Goal: Information Seeking & Learning: Learn about a topic

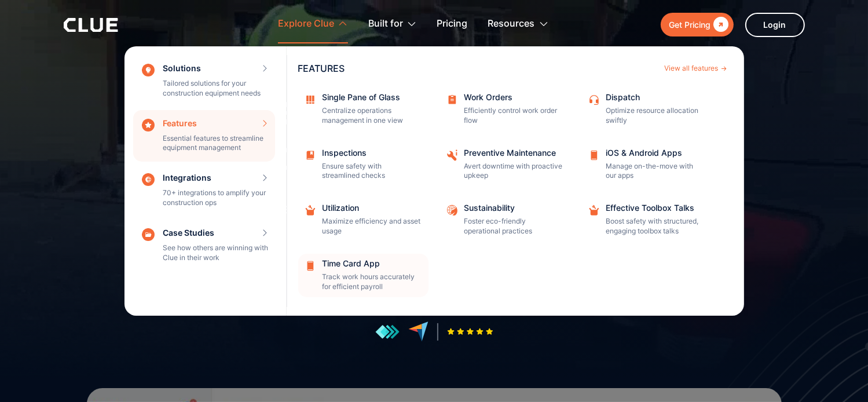
click at [356, 270] on div "Time Card App Track work hours accurately for efficient payroll" at bounding box center [372, 275] width 98 height 32
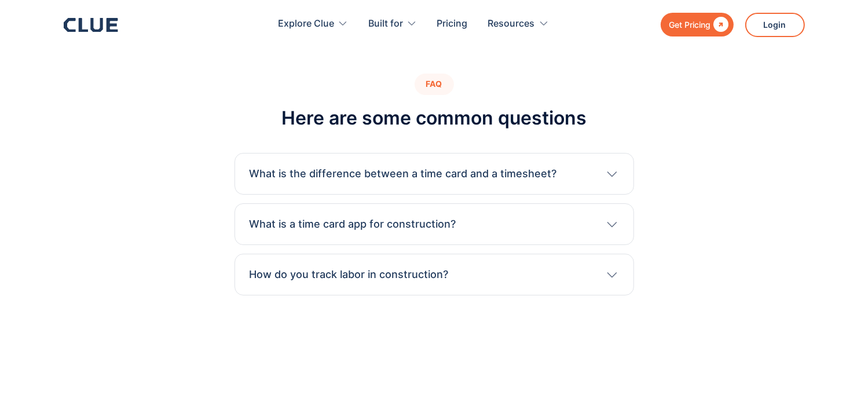
scroll to position [4112, 0]
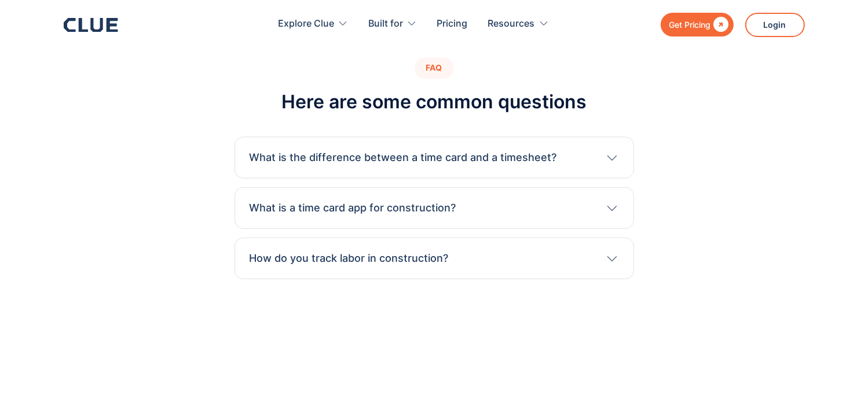
click at [617, 214] on div at bounding box center [612, 208] width 14 height 14
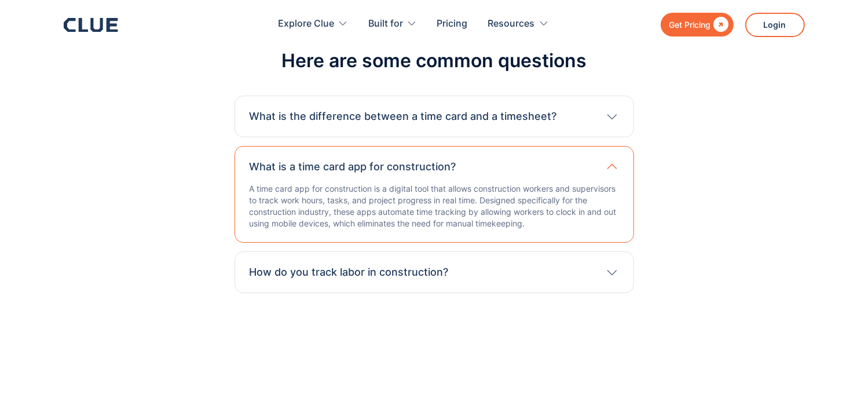
scroll to position [4170, 0]
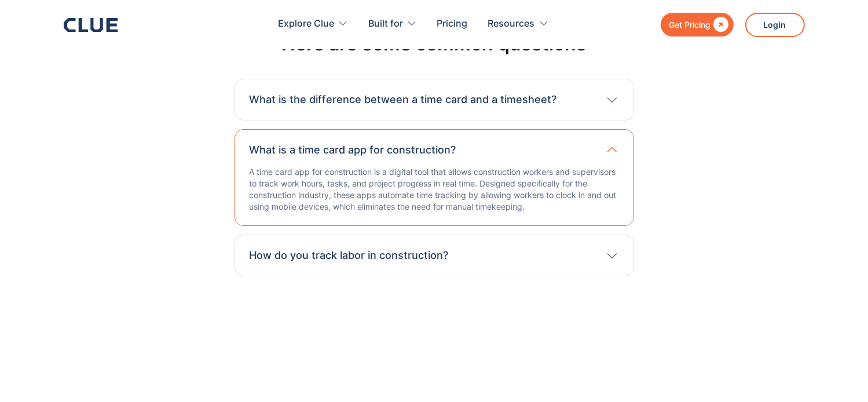
click at [530, 249] on div "How do you track labor in construction?" at bounding box center [434, 255] width 369 height 15
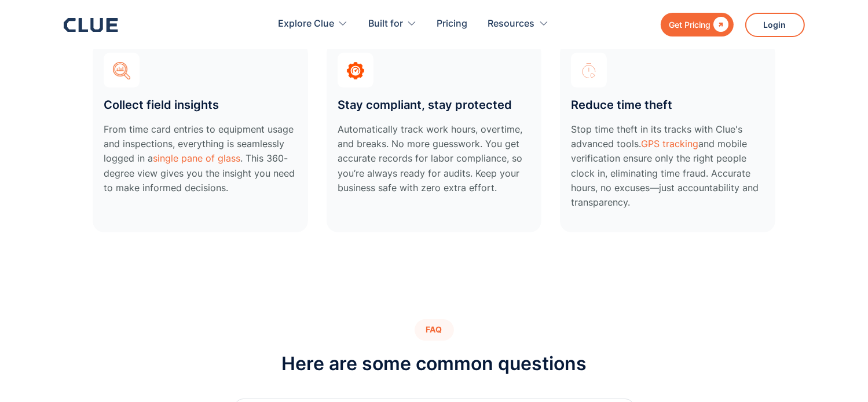
scroll to position [3822, 0]
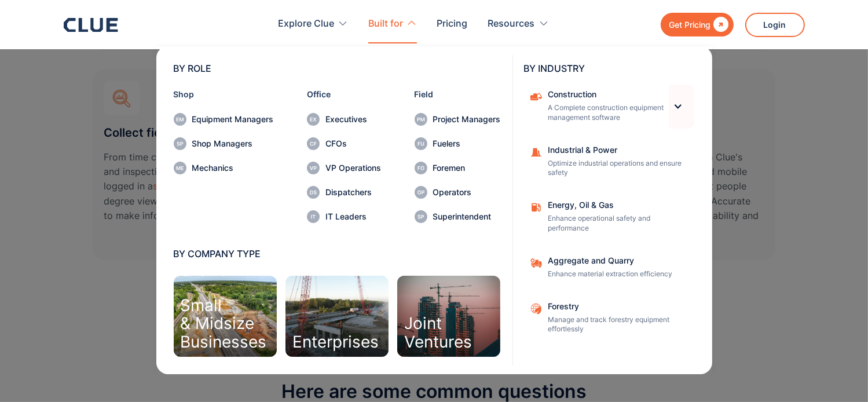
click at [684, 107] on div at bounding box center [681, 107] width 25 height 44
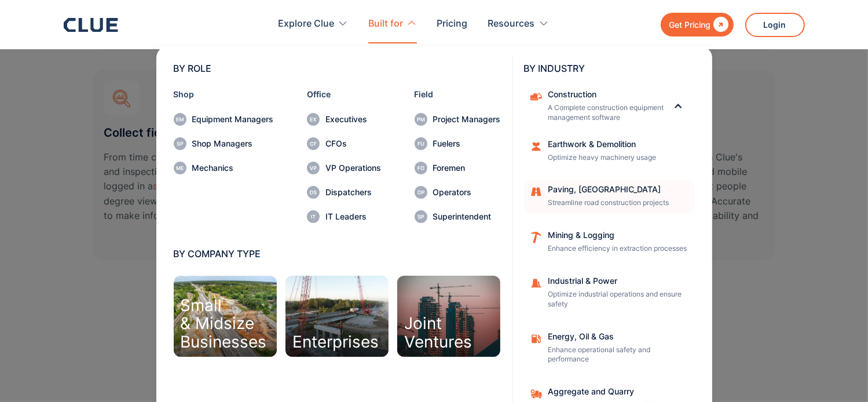
click at [610, 189] on div "Paving, [GEOGRAPHIC_DATA]" at bounding box center [617, 189] width 139 height 8
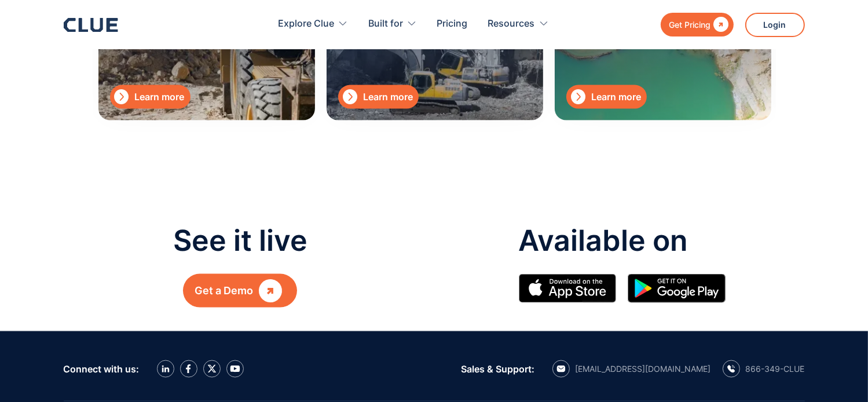
scroll to position [1622, 0]
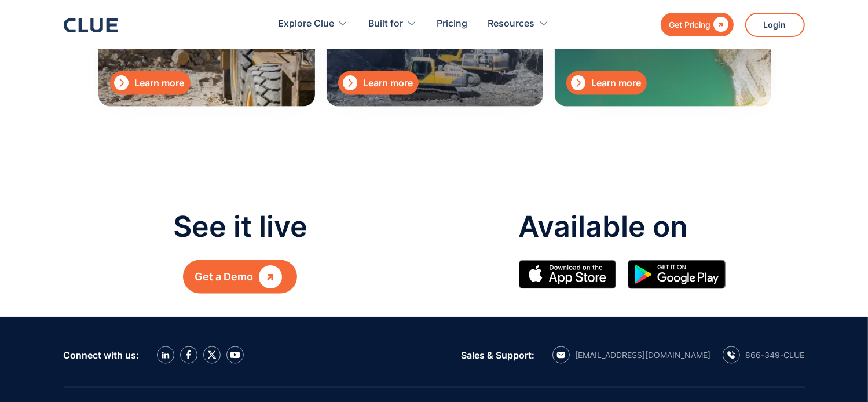
click at [251, 276] on div "Get a Demo" at bounding box center [224, 276] width 58 height 15
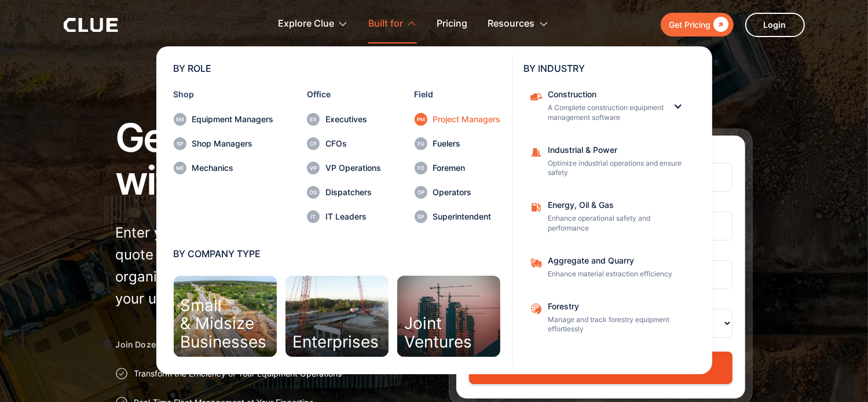
click at [455, 119] on div "Project Managers" at bounding box center [467, 119] width 68 height 8
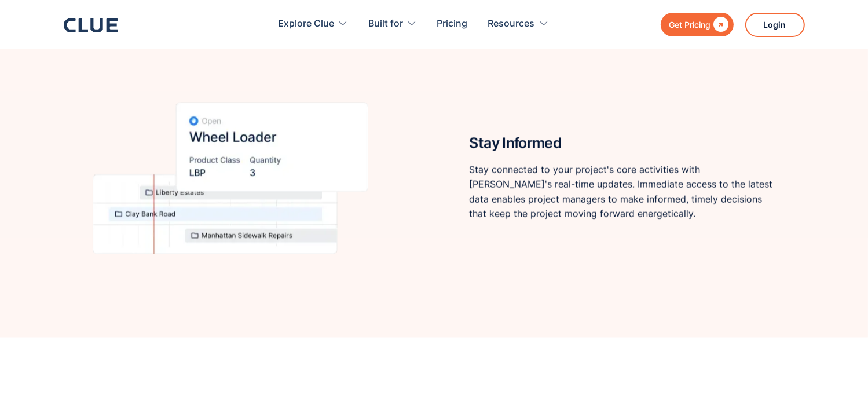
scroll to position [1680, 0]
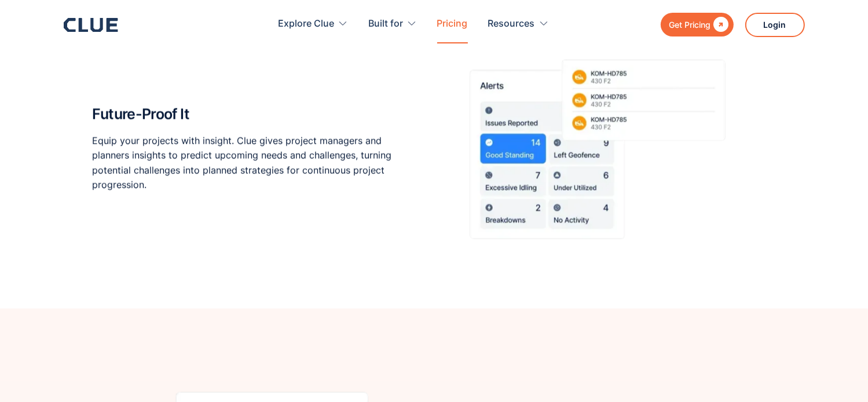
click at [456, 25] on link "Pricing" at bounding box center [452, 24] width 31 height 36
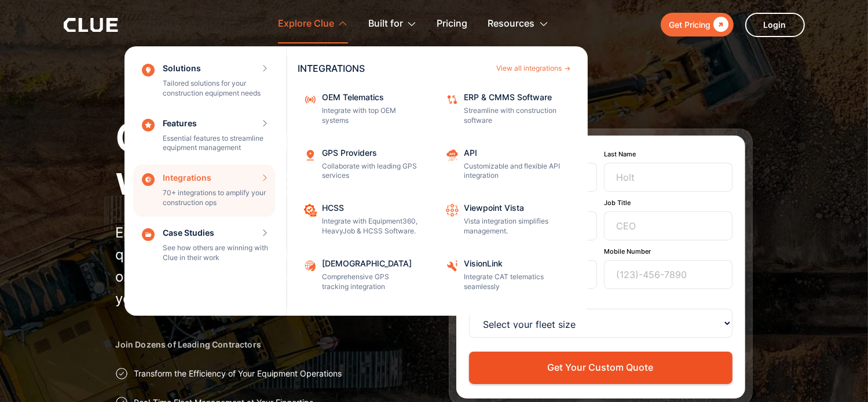
click at [227, 196] on div "Integrations 70+ integrations to amplify your construction ops INTEGRATIONS Vie…" at bounding box center [204, 190] width 142 height 52
click at [526, 65] on div "View all integrations" at bounding box center [529, 68] width 65 height 7
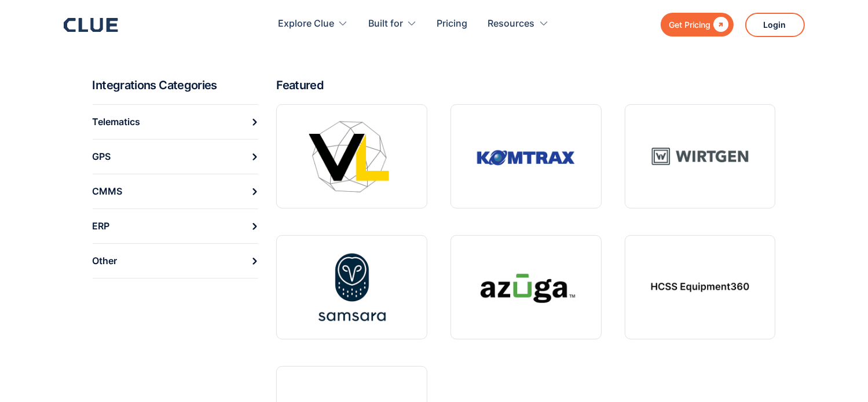
scroll to position [463, 0]
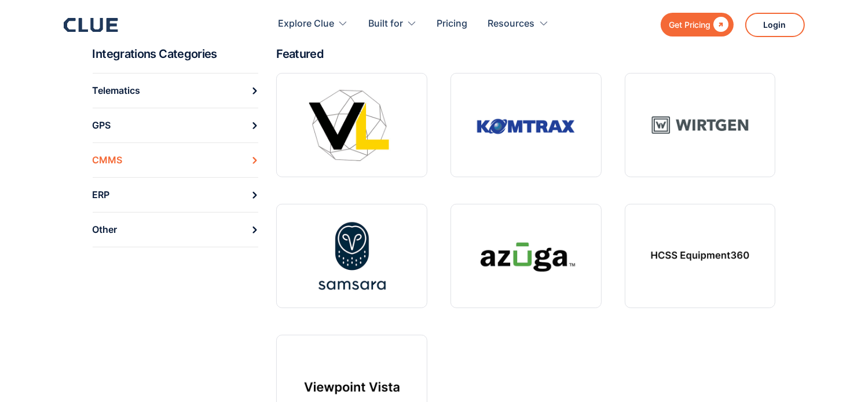
click at [248, 161] on link "CMMS" at bounding box center [176, 159] width 166 height 35
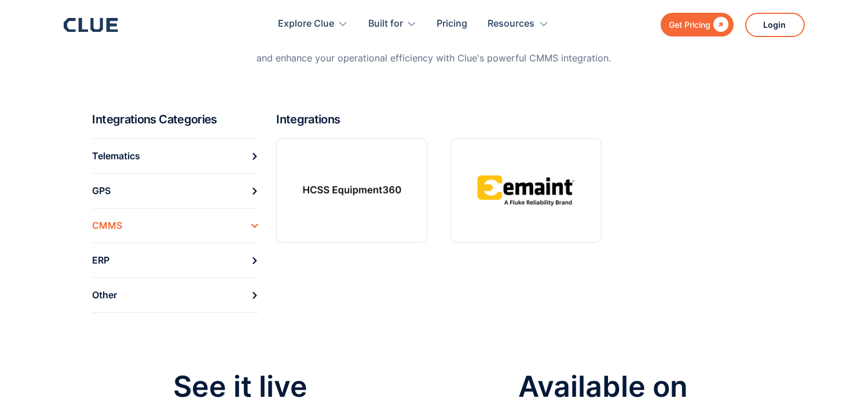
scroll to position [174, 0]
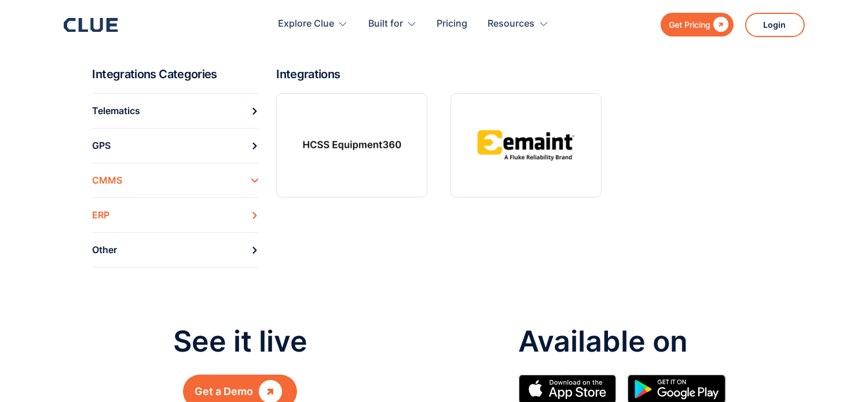
click at [197, 221] on link "ERP" at bounding box center [176, 214] width 166 height 35
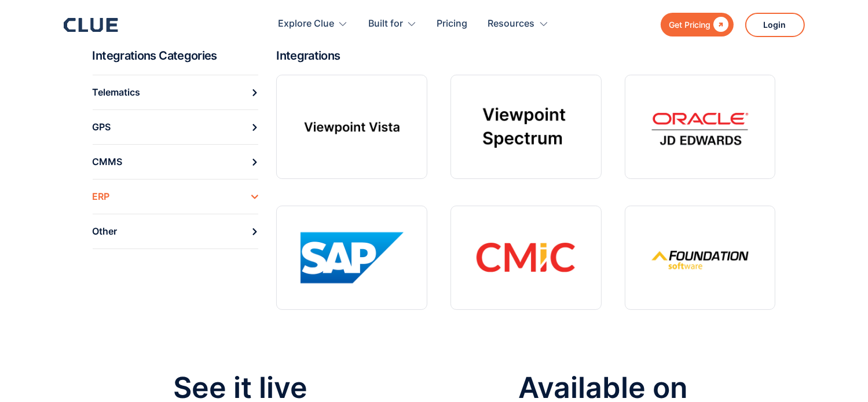
scroll to position [174, 0]
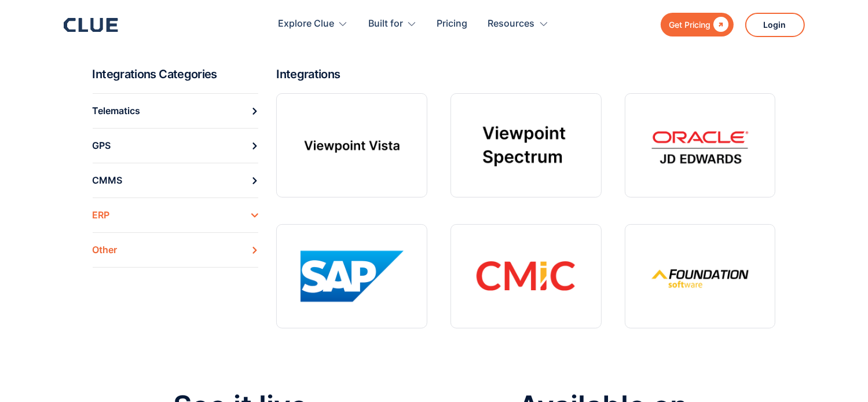
click at [156, 249] on link "Other" at bounding box center [176, 249] width 166 height 35
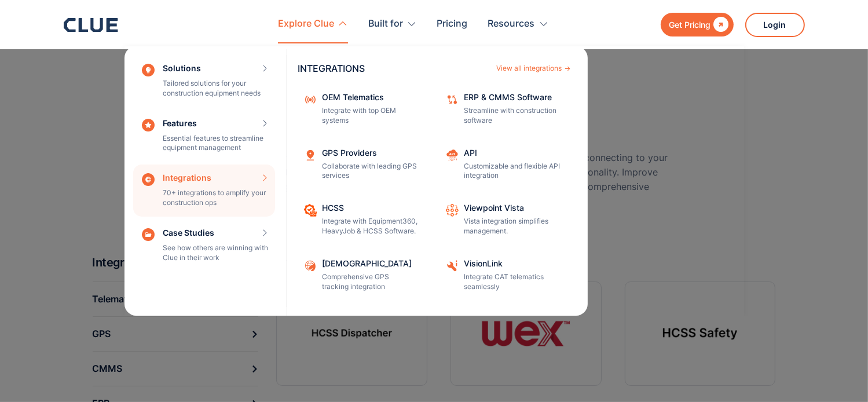
click at [234, 180] on div "Integrations 70+ integrations to amplify your construction ops INTEGRATIONS Vie…" at bounding box center [204, 190] width 142 height 52
click at [519, 68] on div "View all integrations" at bounding box center [529, 68] width 65 height 7
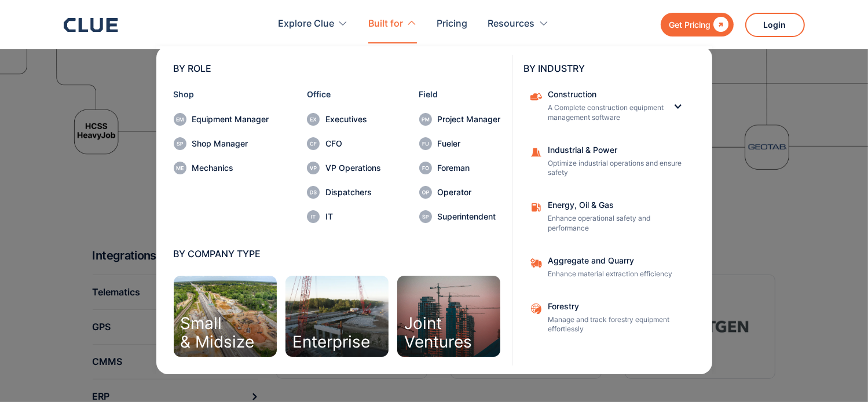
scroll to position [405, 0]
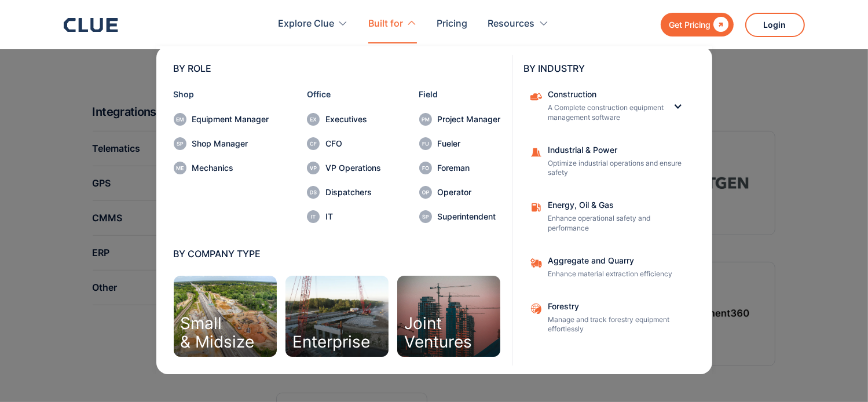
click at [804, 182] on nav "BY ROLE Shop Equipment Manager Shop Manager Mechanics Office Executives CFO VP …" at bounding box center [434, 208] width 741 height 331
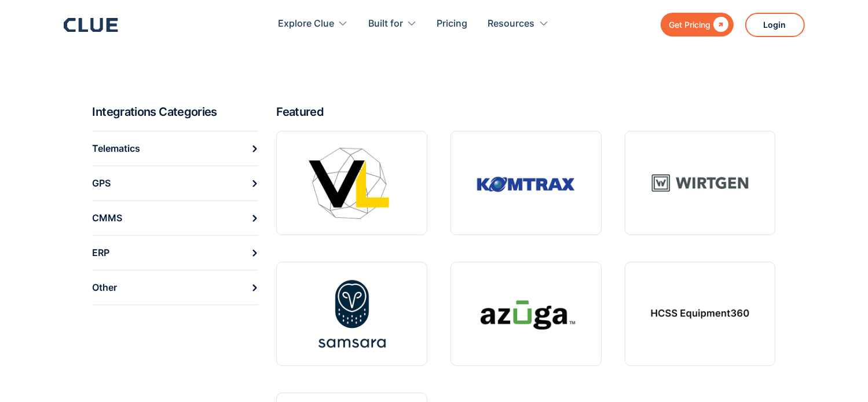
click at [163, 30] on div "Get Pricing  Explore Clue Solutions Tailored solutions for your construction e…" at bounding box center [434, 24] width 741 height 49
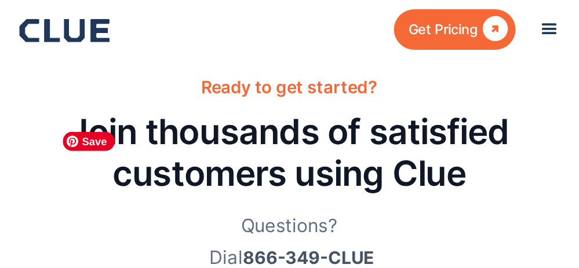
scroll to position [1276, 0]
